Goal: Task Accomplishment & Management: Manage account settings

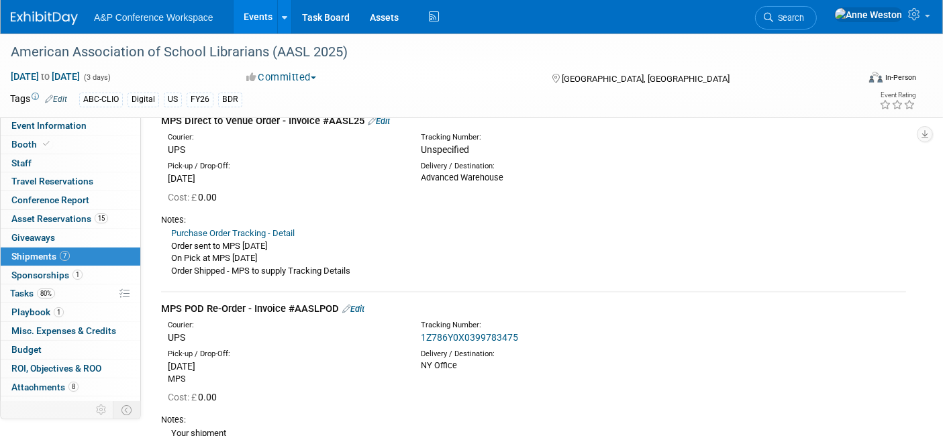
scroll to position [444, 0]
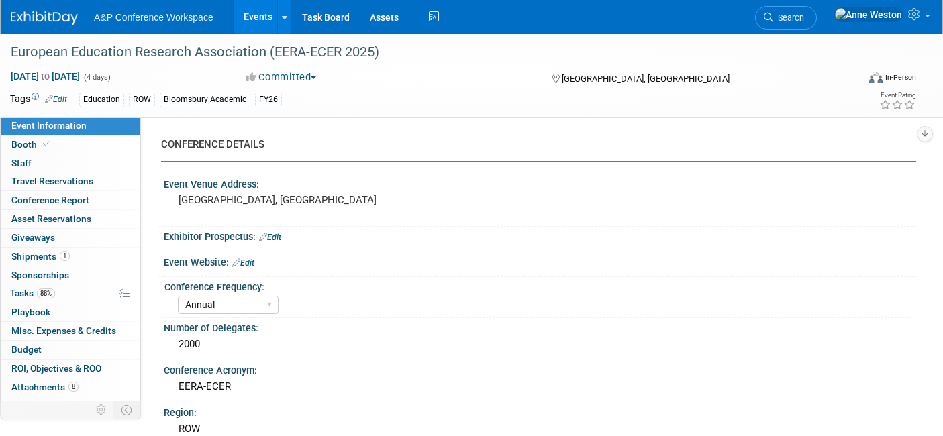
select select "Annual"
select select "Level 2"
select select "In-Person Booth"
select select "Education"
select select "Bloomsbury Academic"
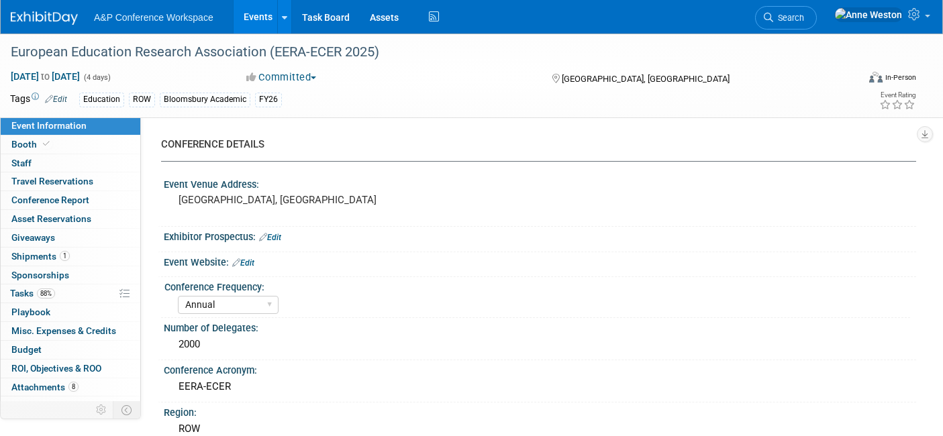
select select "[PERSON_NAME]"
select select "Networking/Commissioning"
click at [804, 17] on span "Search" at bounding box center [788, 18] width 31 height 10
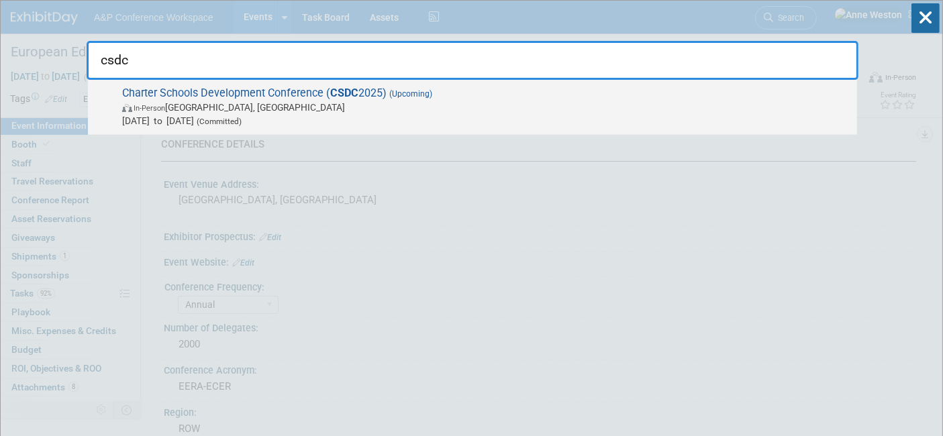
type input "csdc"
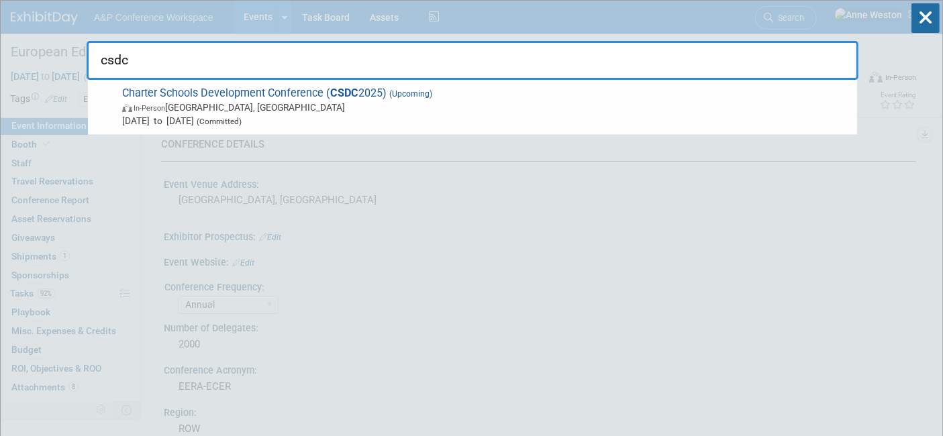
click at [158, 93] on span "Charter Schools Development Conference ( CSDC 2025) (Upcoming) In-Person [GEOGR…" at bounding box center [484, 107] width 732 height 41
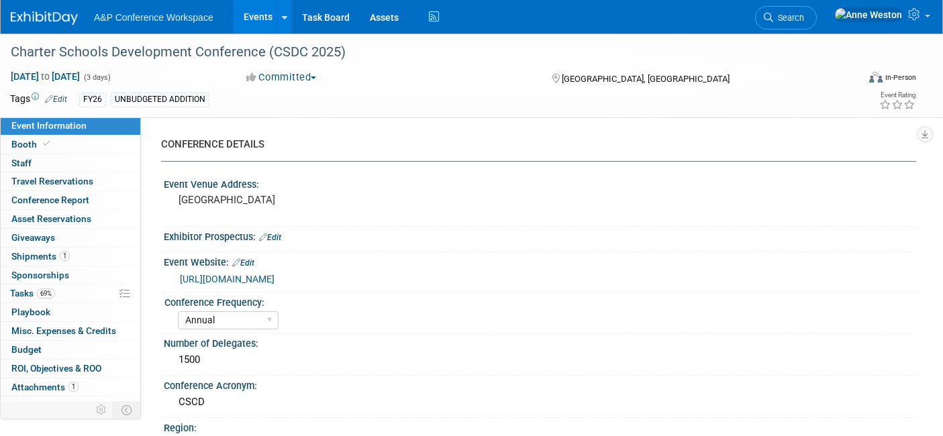
select select "Annual"
select select "Level 2"
select select "In-Person Booth"
select select "Schools"
select select "Bloomsbury Digital Resources"
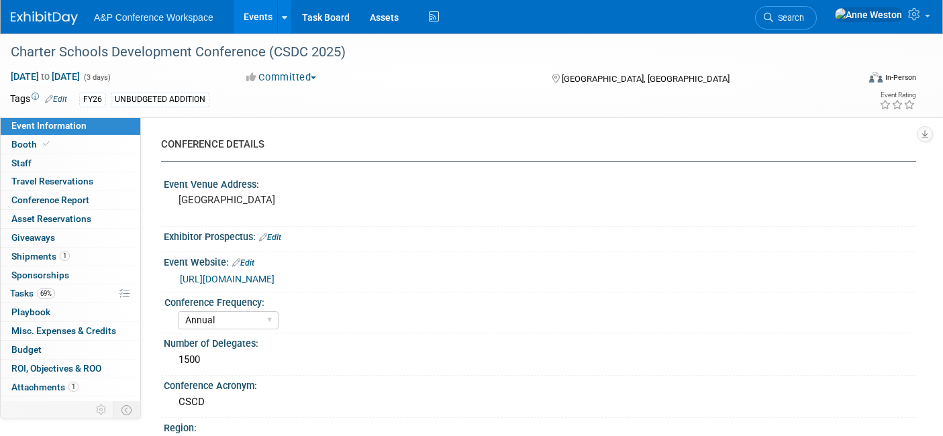
select select "[PERSON_NAME]"
select select "BDR Product Awareness and Trial Generation​"
click at [48, 147] on span at bounding box center [46, 144] width 12 height 10
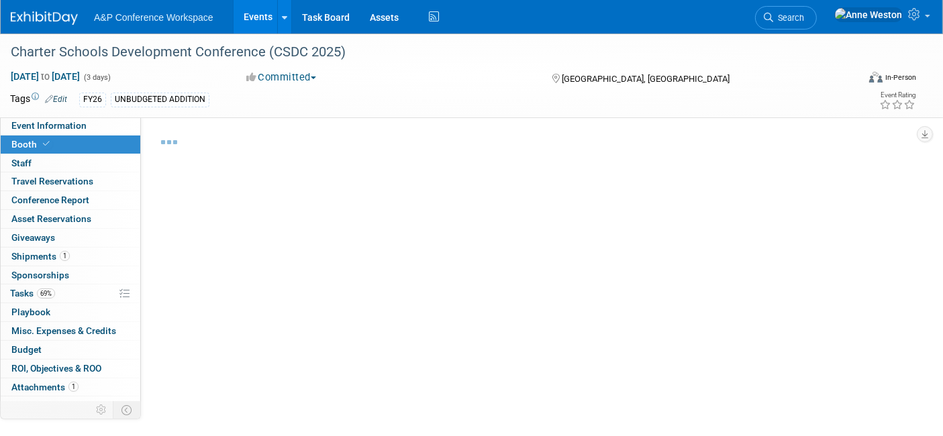
select select "CLDC - Digital/BDR"
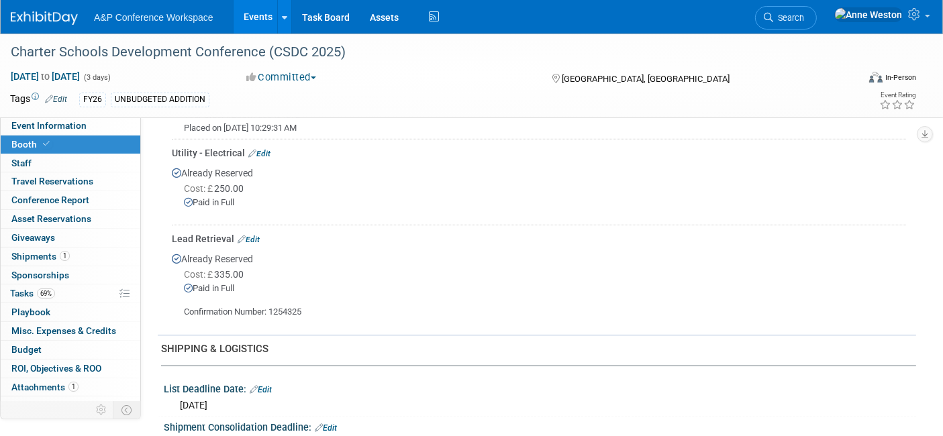
scroll to position [895, 0]
click at [257, 234] on link "Edit" at bounding box center [249, 238] width 22 height 9
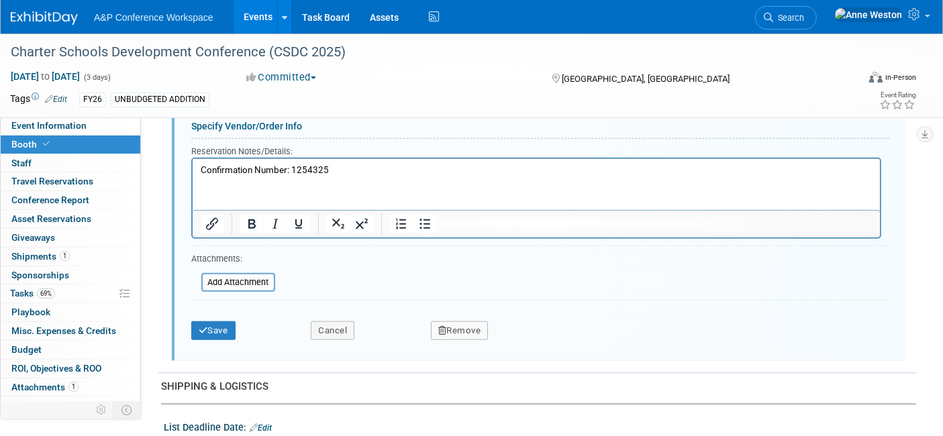
scroll to position [1333, 0]
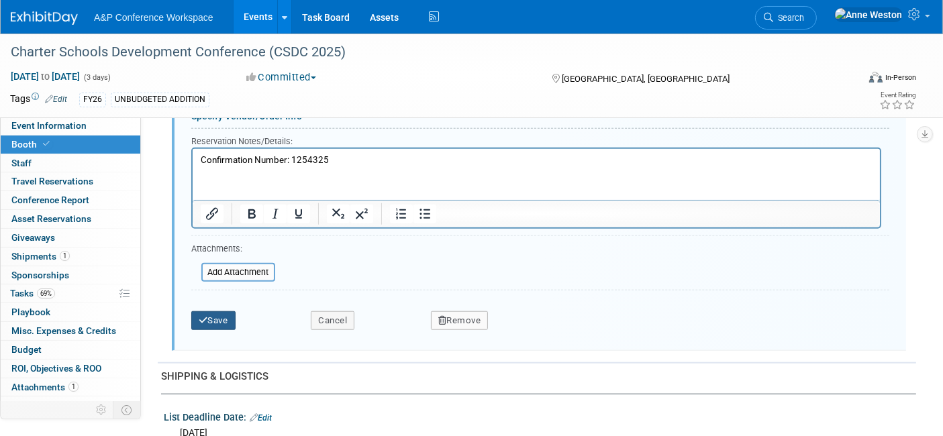
click at [222, 311] on button "Save" at bounding box center [213, 320] width 44 height 19
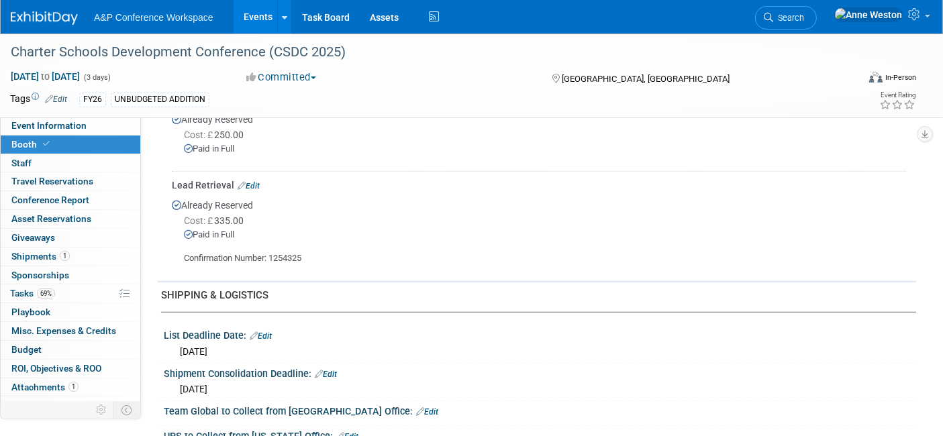
scroll to position [969, 0]
